Goal: Task Accomplishment & Management: Use online tool/utility

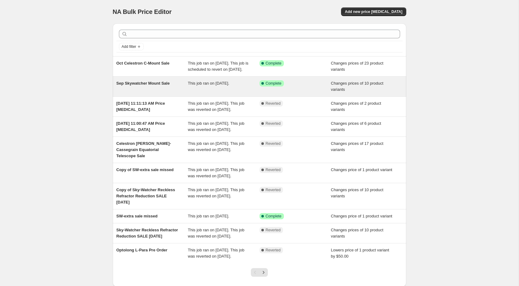
click at [149, 86] on span "Sep Skywatcher Mount Sale" at bounding box center [143, 83] width 53 height 5
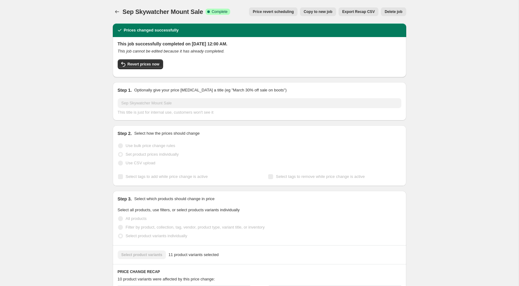
click at [317, 13] on span "Copy to new job" at bounding box center [318, 11] width 29 height 5
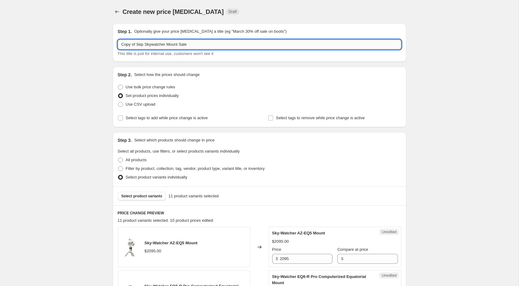
drag, startPoint x: 143, startPoint y: 45, endPoint x: 118, endPoint y: 45, distance: 24.1
click at [118, 45] on input "Copy of Sep Skywatcher Mount Sale" at bounding box center [260, 45] width 284 height 10
type input "Oct Skywatcher Mount Sale"
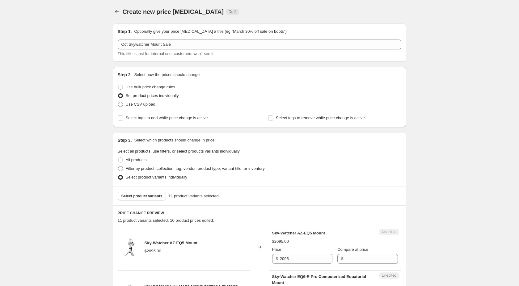
drag, startPoint x: 306, startPoint y: 258, endPoint x: 270, endPoint y: 258, distance: 36.5
click at [280, 258] on input "2095" at bounding box center [306, 259] width 53 height 10
type input "1799"
type input "2095"
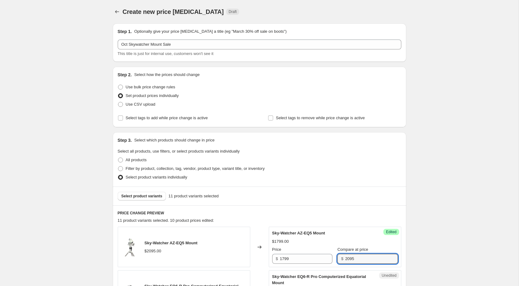
scroll to position [166, 0]
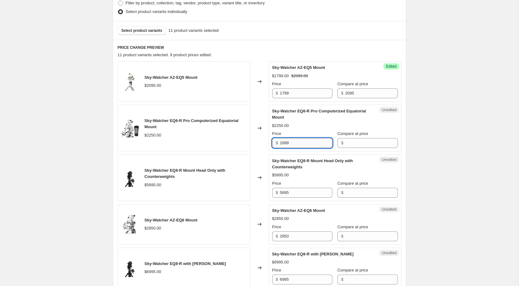
type input "1899"
type input "2250"
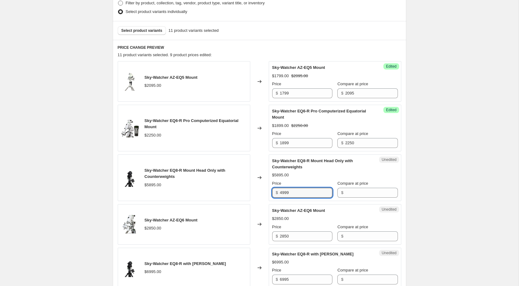
type input "4999"
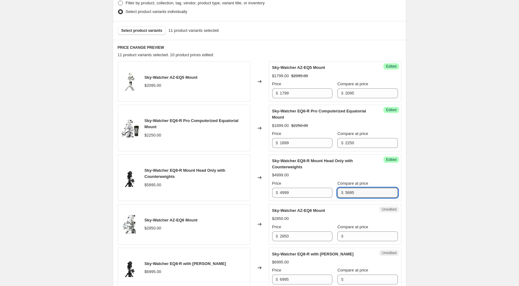
type input "5895"
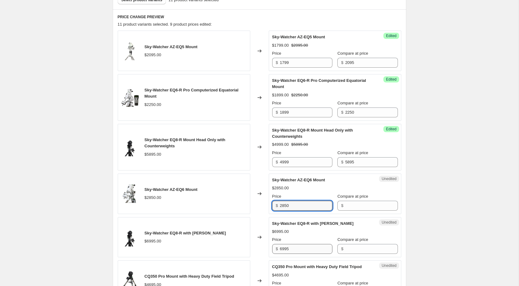
scroll to position [197, 0]
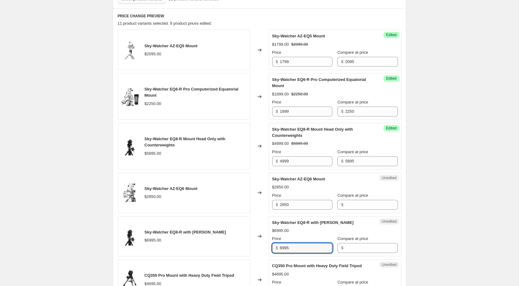
drag, startPoint x: 297, startPoint y: 248, endPoint x: 278, endPoint y: 247, distance: 19.2
click at [280, 248] on input "6995" at bounding box center [306, 248] width 53 height 10
type input "5999"
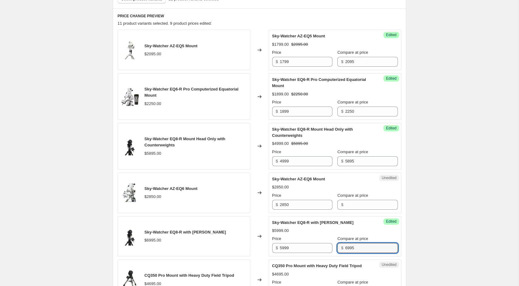
type input "6995"
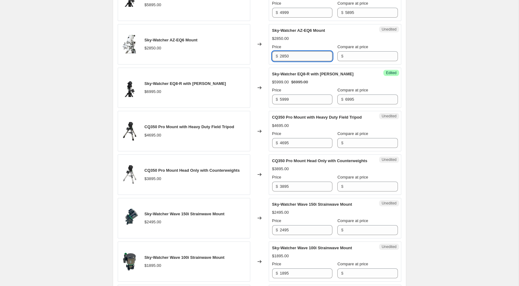
click at [291, 58] on input "2850" at bounding box center [306, 56] width 53 height 10
drag, startPoint x: 297, startPoint y: 57, endPoint x: 272, endPoint y: 57, distance: 24.7
click at [280, 57] on input "2850" at bounding box center [306, 56] width 53 height 10
type input "2399"
type input "2850"
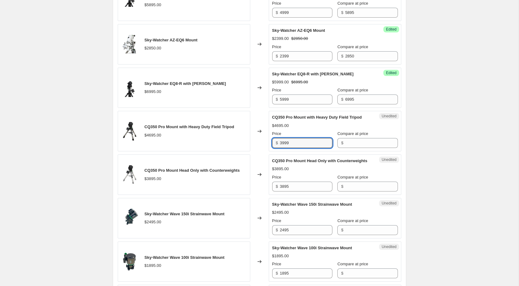
type input "3999"
type input "4695"
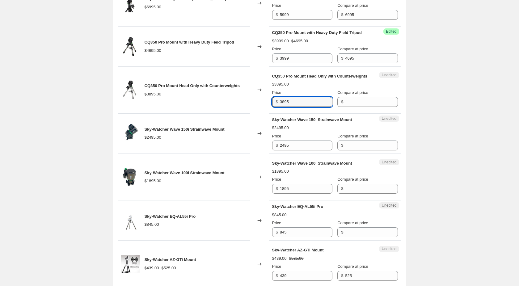
scroll to position [441, 0]
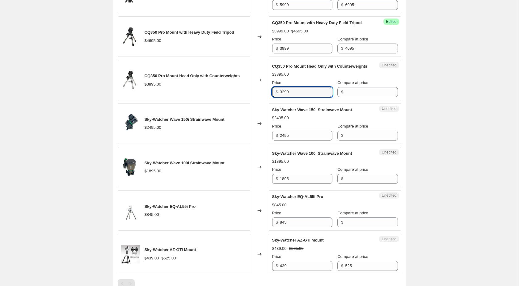
type input "3299"
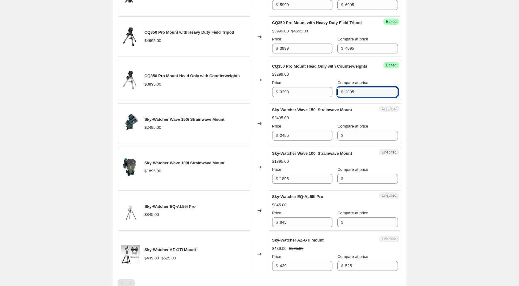
type input "3895"
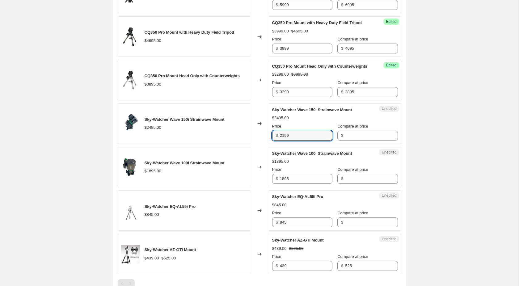
type input "2199"
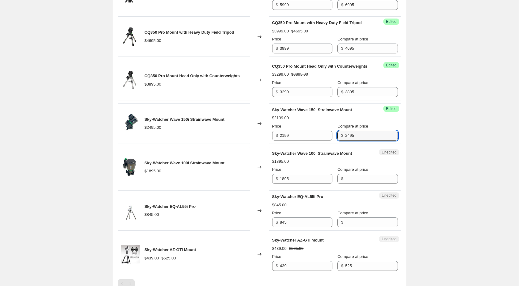
type input "2495"
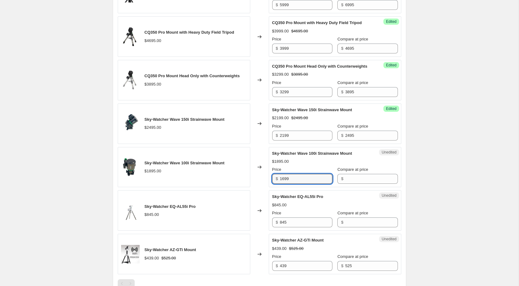
type input "1699"
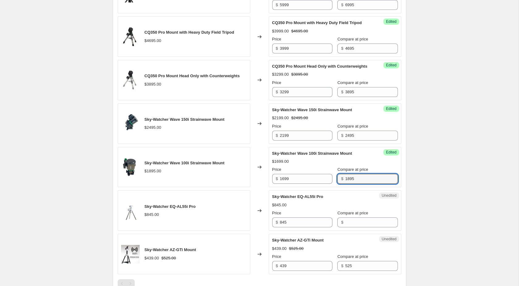
type input "1895"
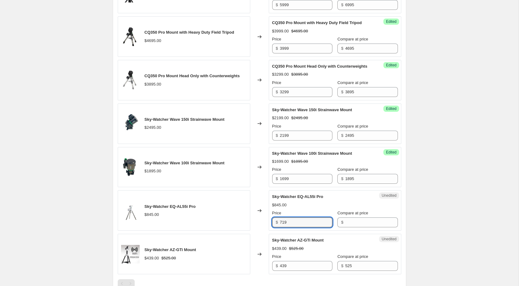
type input "719"
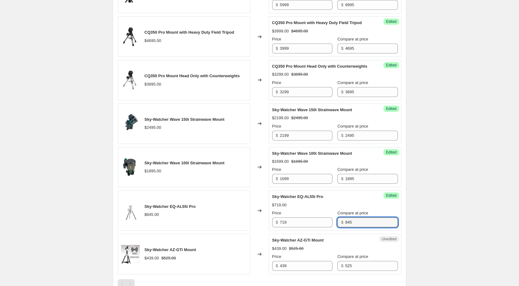
type input "845"
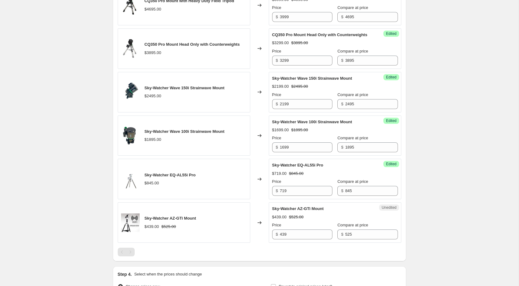
scroll to position [549, 0]
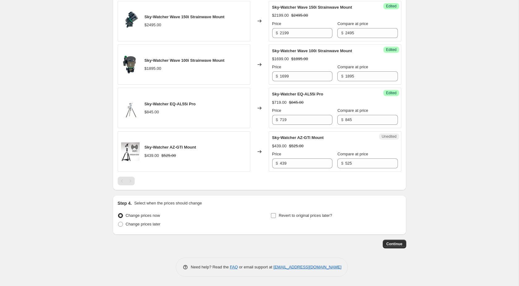
click at [273, 216] on input "Revert to original prices later?" at bounding box center [273, 215] width 5 height 5
checkbox input "true"
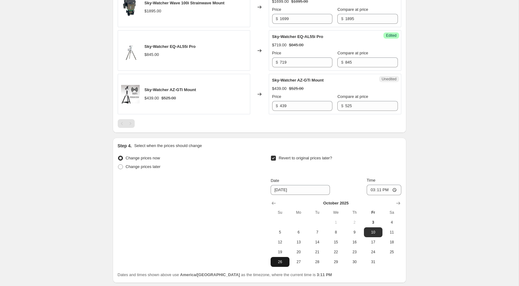
scroll to position [655, 0]
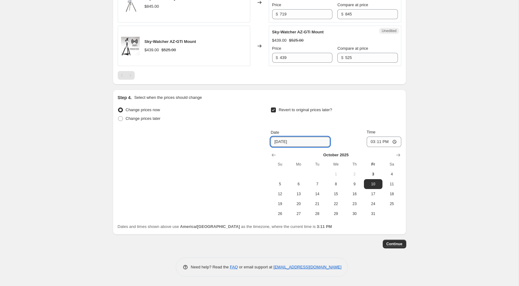
click at [310, 145] on input "[DATE]" at bounding box center [300, 142] width 59 height 10
click at [373, 215] on span "31" at bounding box center [374, 213] width 14 height 5
type input "[DATE]"
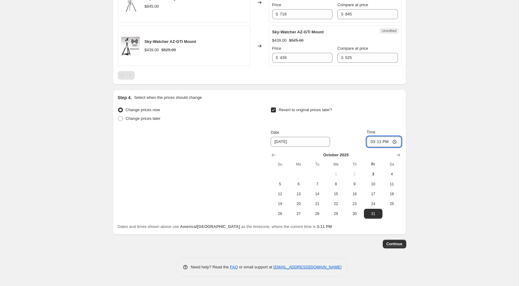
click at [376, 143] on input "15:11" at bounding box center [384, 142] width 35 height 11
type input "23:59"
click at [394, 245] on span "Continue" at bounding box center [395, 244] width 16 height 5
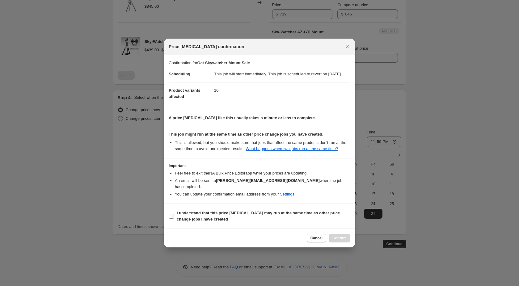
click at [195, 218] on b "I understand that this price [MEDICAL_DATA] may run at the same time as other p…" at bounding box center [258, 216] width 163 height 11
click at [174, 218] on input "I understand that this price [MEDICAL_DATA] may run at the same time as other p…" at bounding box center [171, 216] width 5 height 5
checkbox input "true"
click at [338, 241] on span "Confirm" at bounding box center [340, 238] width 14 height 5
